Goal: Information Seeking & Learning: Learn about a topic

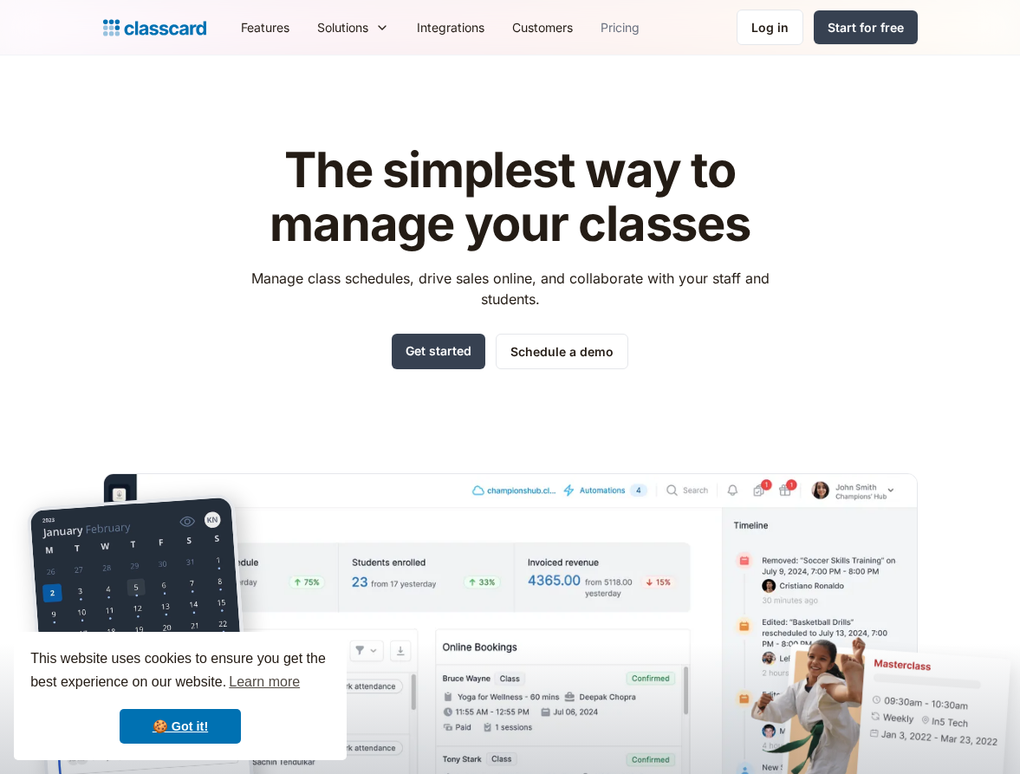
click at [631, 28] on link "Pricing" at bounding box center [619, 27] width 67 height 39
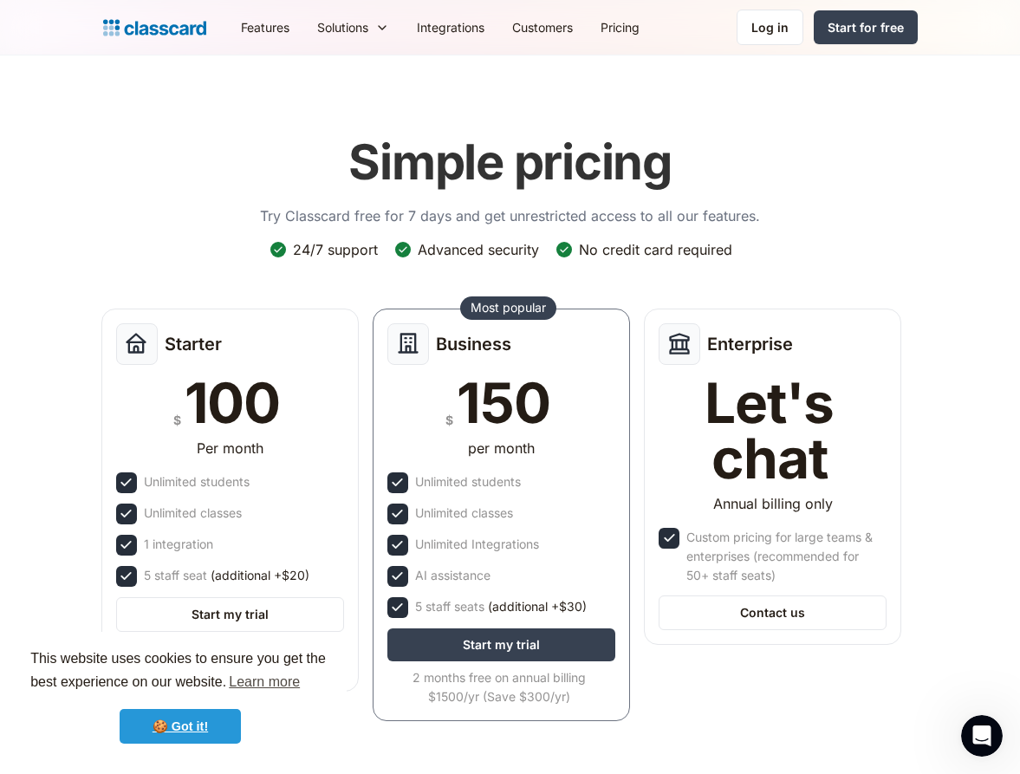
click at [193, 731] on link "🍪 Got it!" at bounding box center [180, 726] width 121 height 35
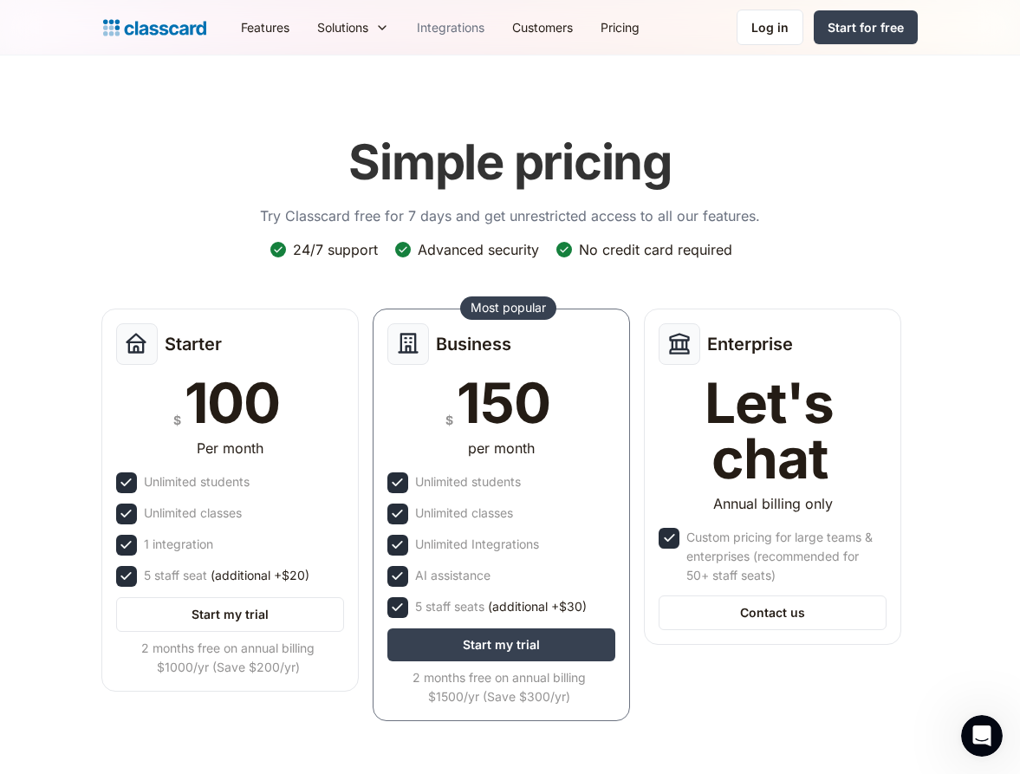
click at [456, 31] on link "Integrations" at bounding box center [450, 27] width 95 height 39
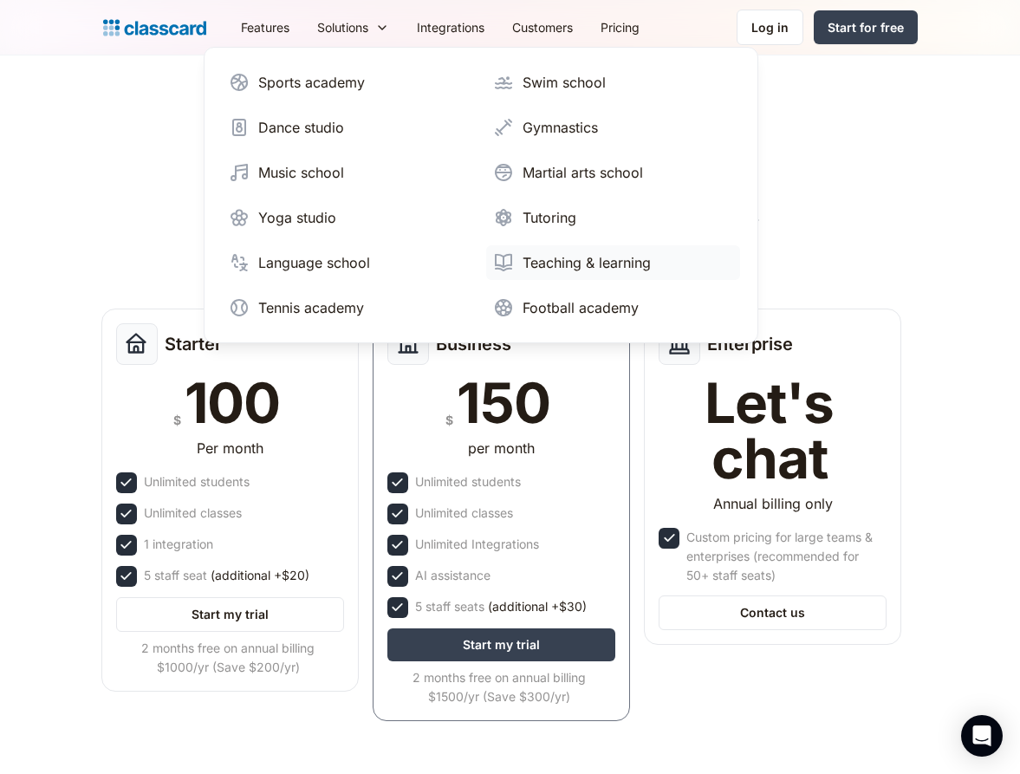
click at [578, 267] on div "Teaching & learning" at bounding box center [586, 262] width 128 height 21
